Goal: Task Accomplishment & Management: Use online tool/utility

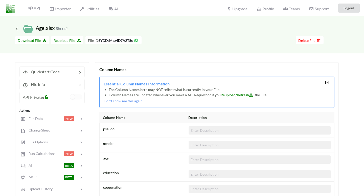
scroll to position [56, 0]
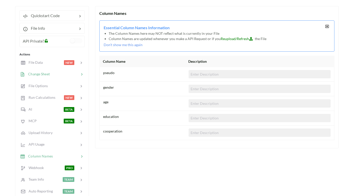
click at [48, 74] on span "Change Sheet" at bounding box center [37, 74] width 25 height 4
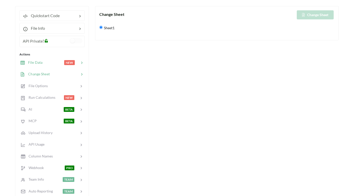
click at [44, 63] on div at bounding box center [52, 63] width 21 height 6
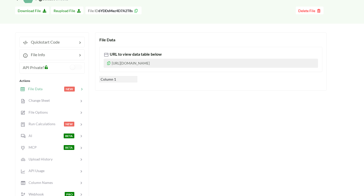
scroll to position [14, 0]
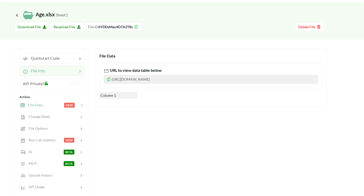
click at [58, 70] on div at bounding box center [61, 71] width 32 height 6
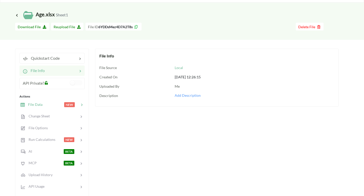
click at [42, 105] on span "File Data" at bounding box center [33, 104] width 17 height 4
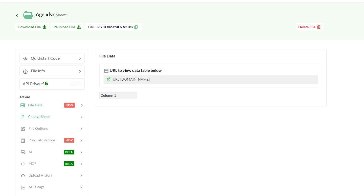
click at [63, 117] on div at bounding box center [64, 117] width 29 height 6
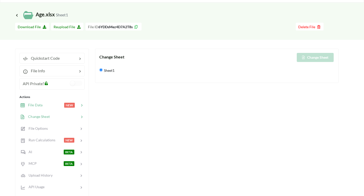
click at [59, 104] on div at bounding box center [52, 105] width 21 height 6
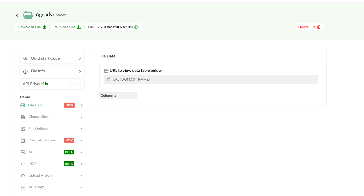
scroll to position [0, 0]
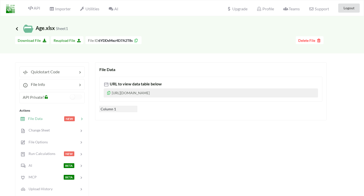
click at [17, 29] on icon at bounding box center [17, 29] width 5 height 4
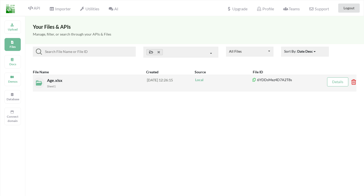
click at [55, 80] on span "Age.xlsx" at bounding box center [55, 80] width 16 height 5
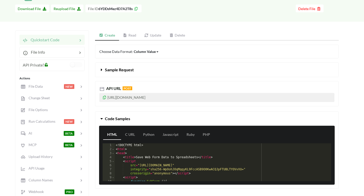
scroll to position [33, 0]
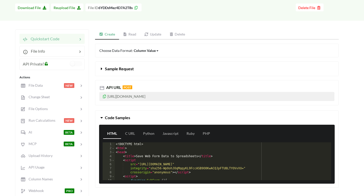
click at [104, 97] on icon at bounding box center [104, 96] width 4 height 4
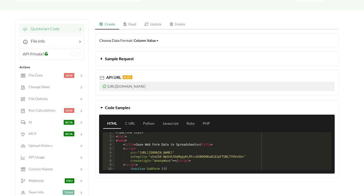
scroll to position [0, 0]
